Goal: Check status

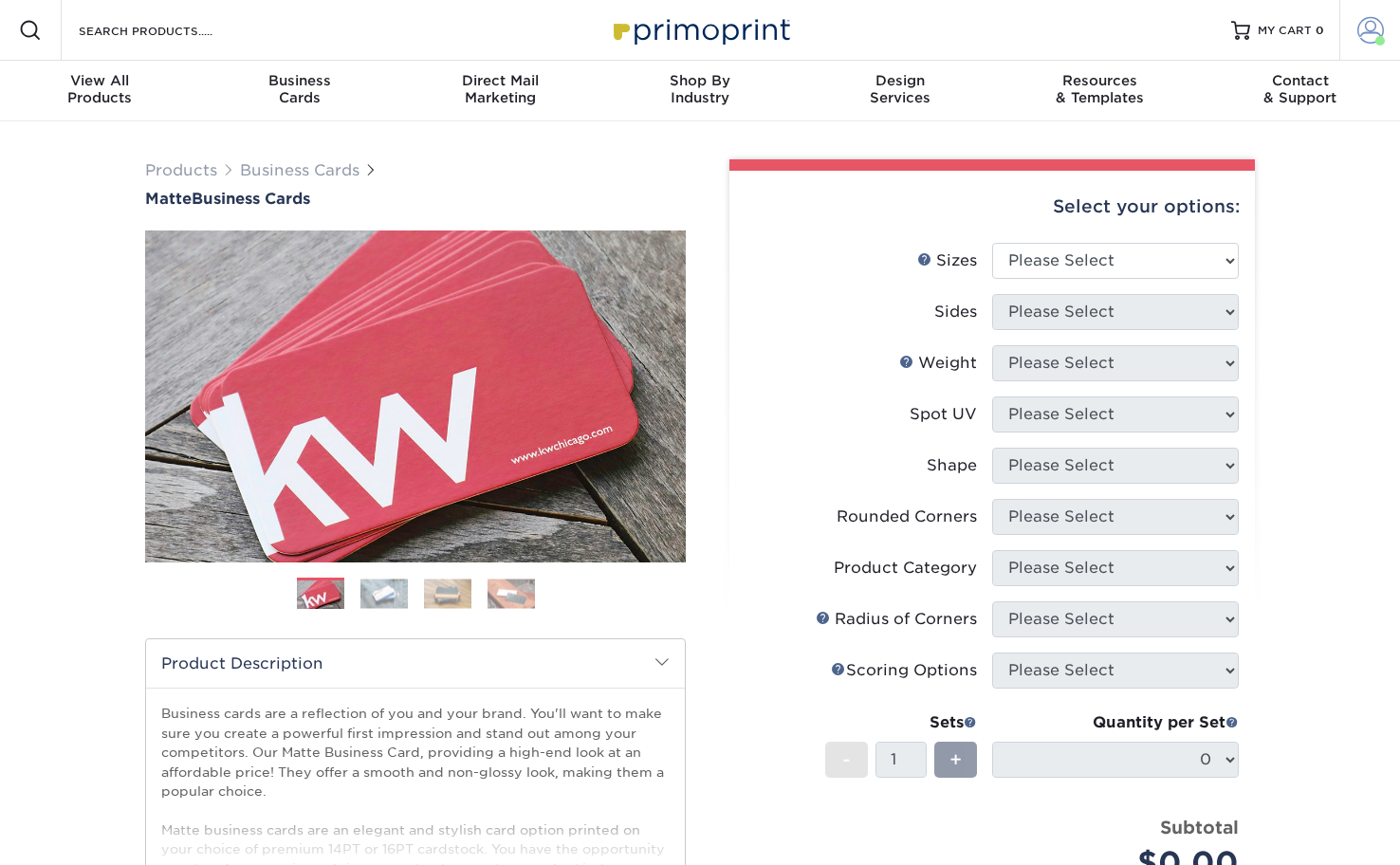
click at [1358, 27] on span at bounding box center [1370, 30] width 27 height 27
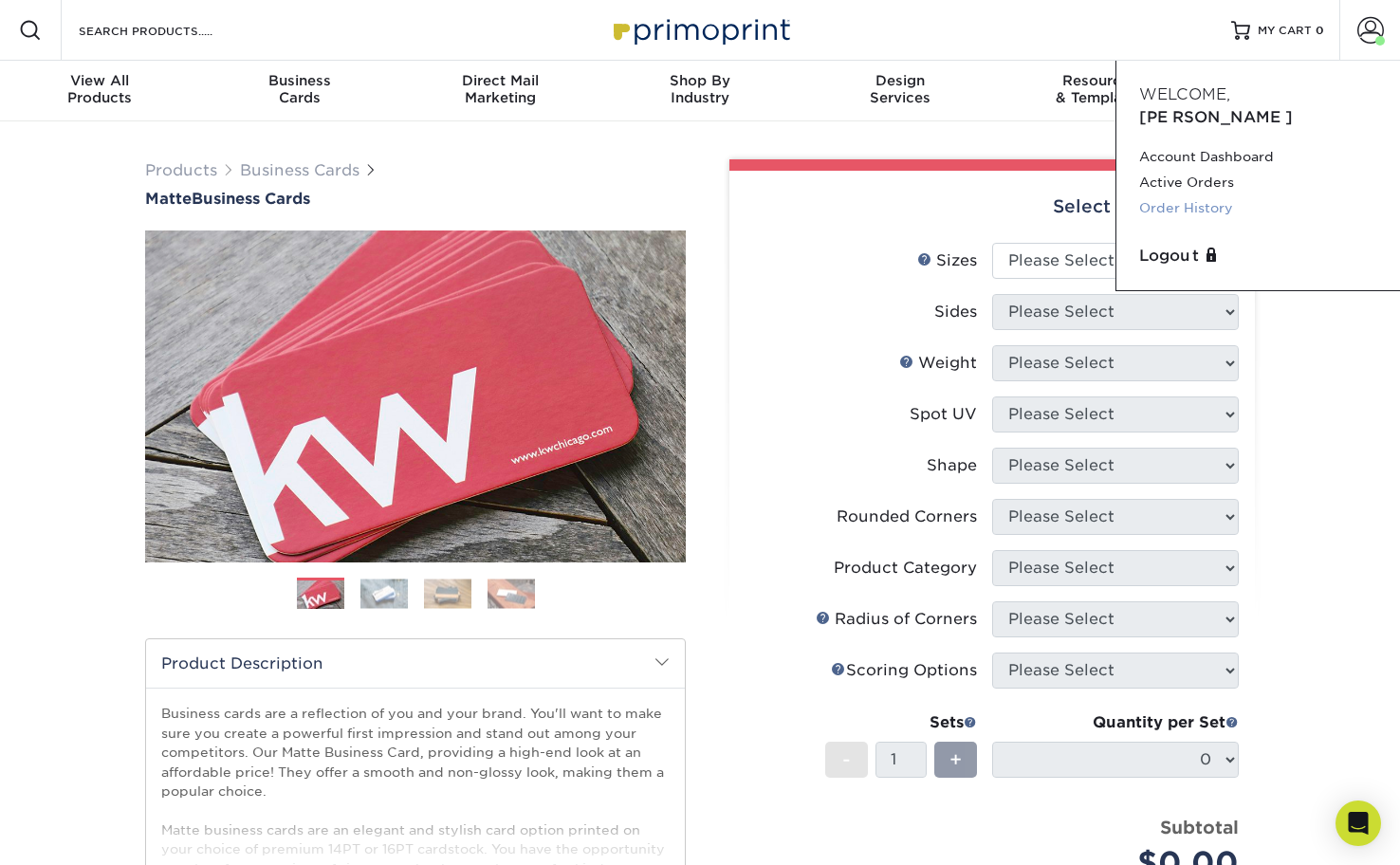
click at [1204, 195] on link "Order History" at bounding box center [1258, 208] width 238 height 26
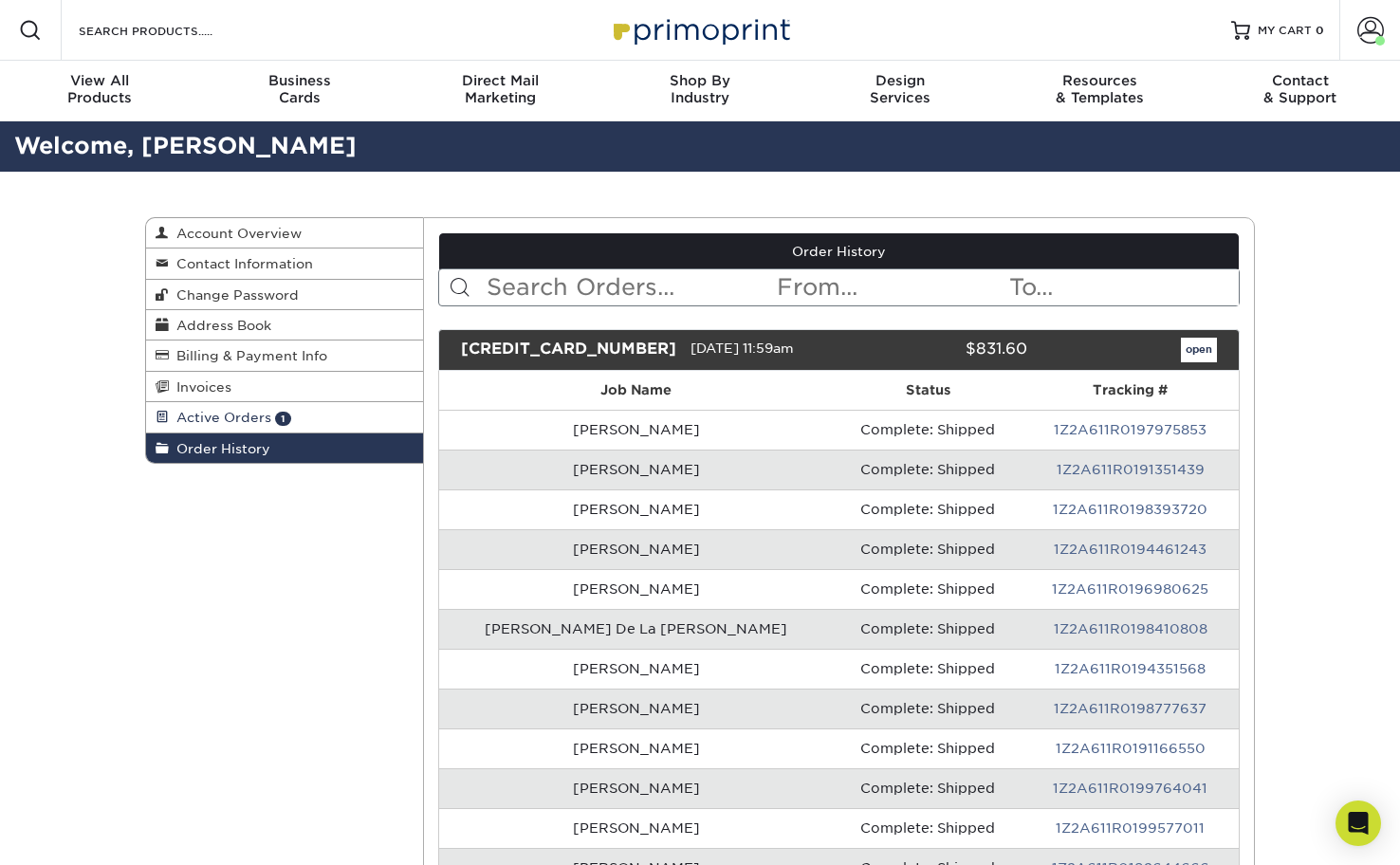
click at [314, 412] on link "Active Orders 1" at bounding box center [284, 417] width 277 height 30
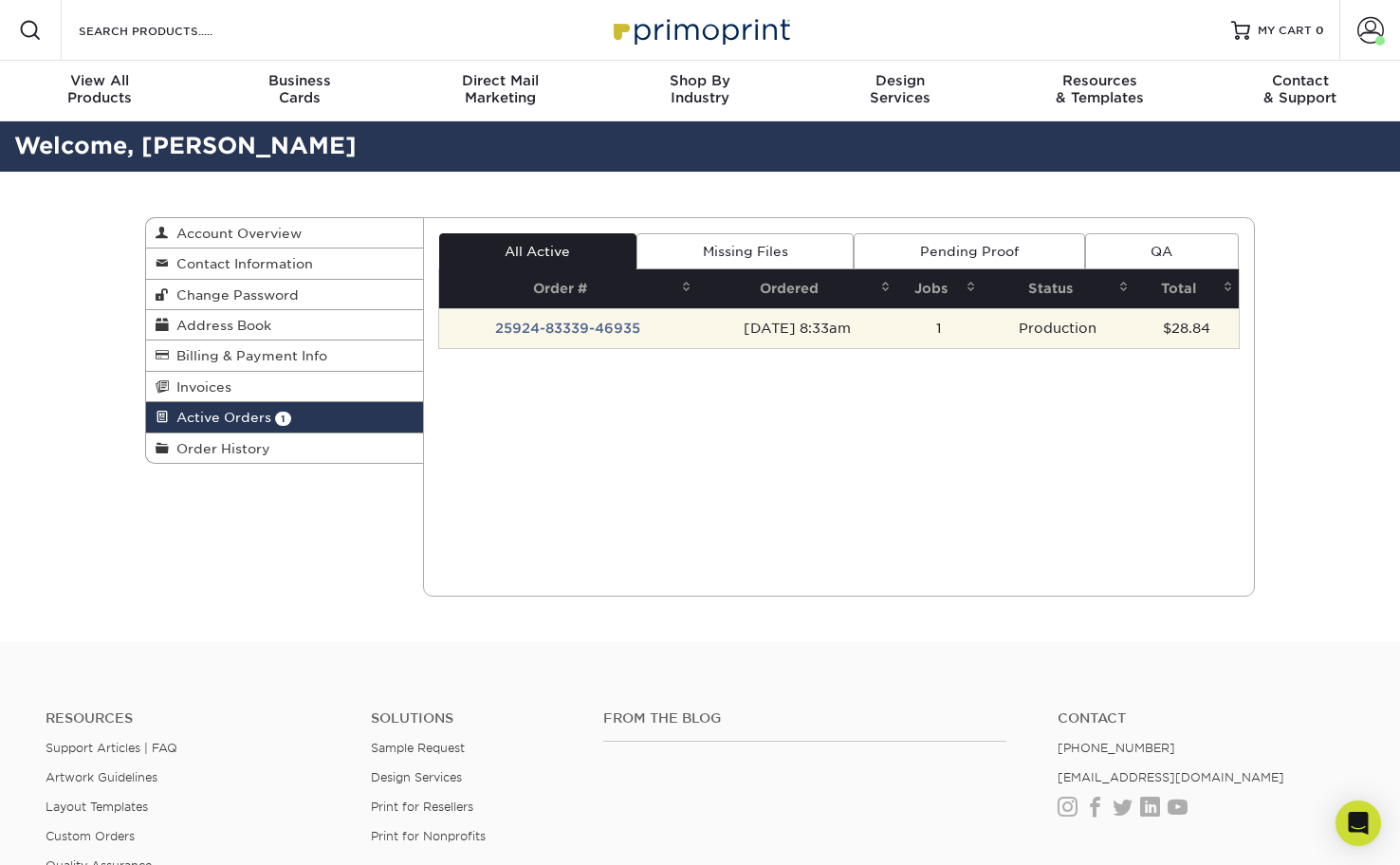
click at [725, 332] on td "09/24/2025 8:33am" at bounding box center [796, 329] width 199 height 40
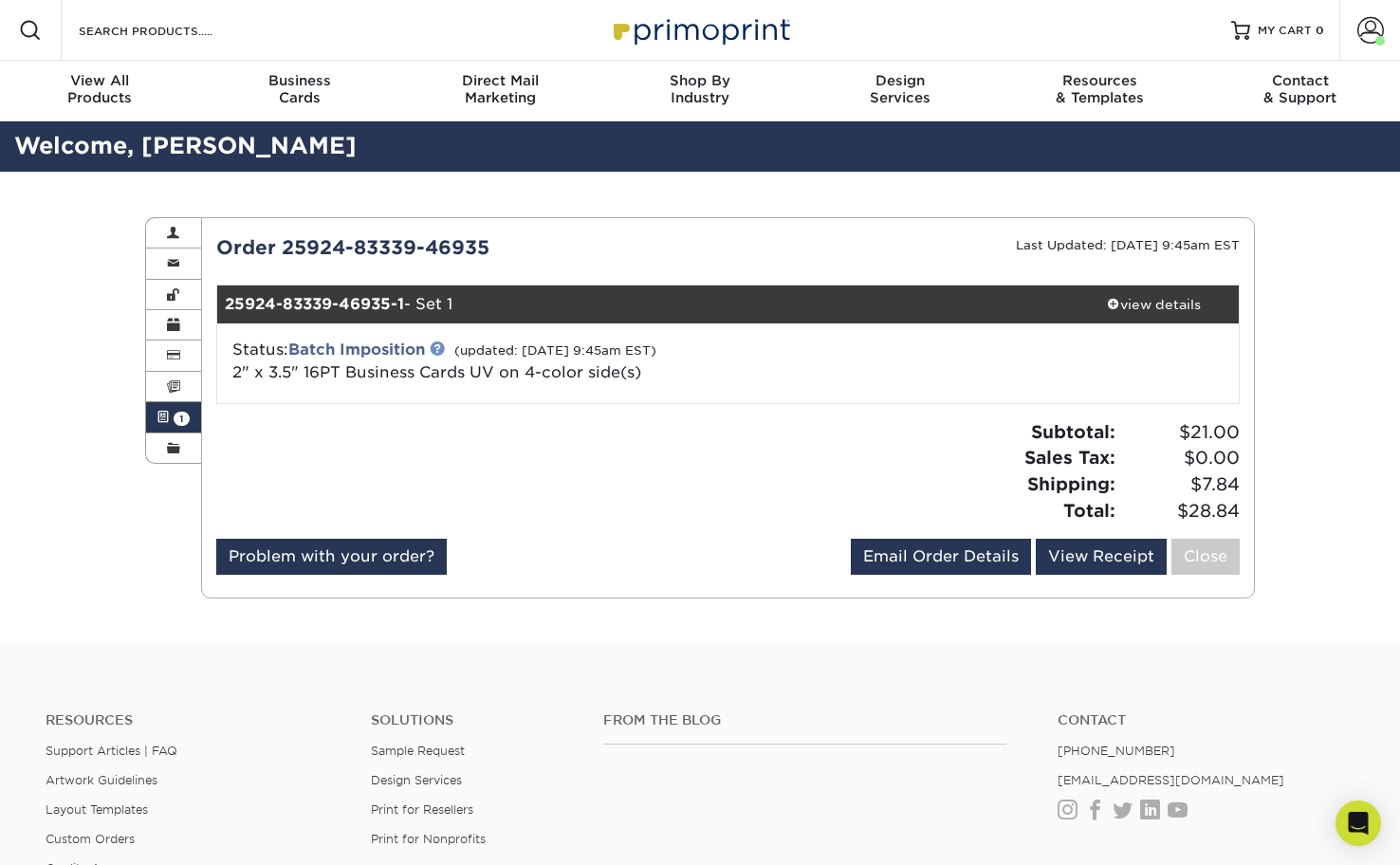
click at [439, 348] on link at bounding box center [437, 348] width 15 height 15
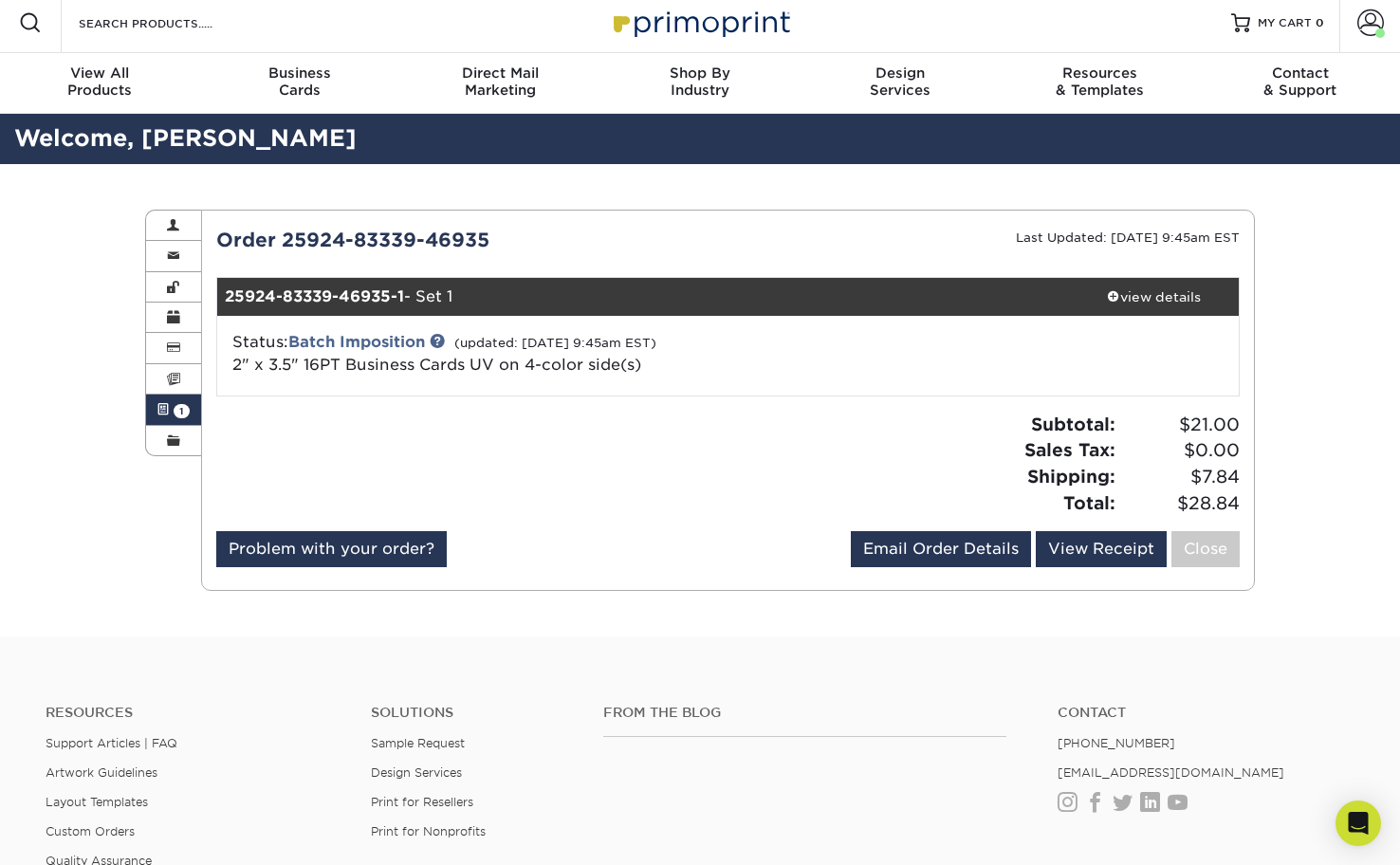
scroll to position [9, 0]
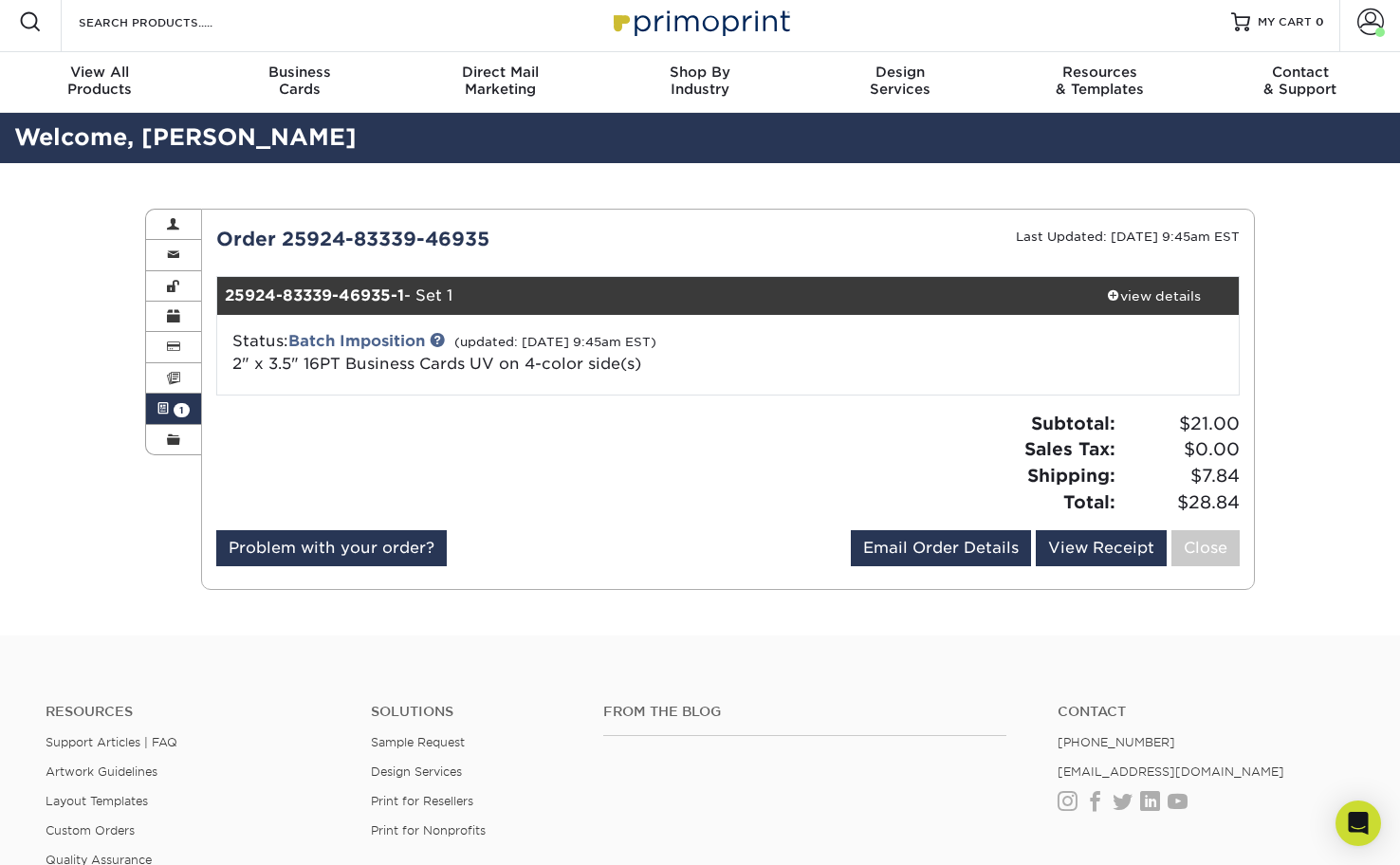
click at [725, 168] on div "Active Orders Account Overview Contact Information Change Password Address Book…" at bounding box center [699, 399] width 1138 height 473
